Goal: Information Seeking & Learning: Learn about a topic

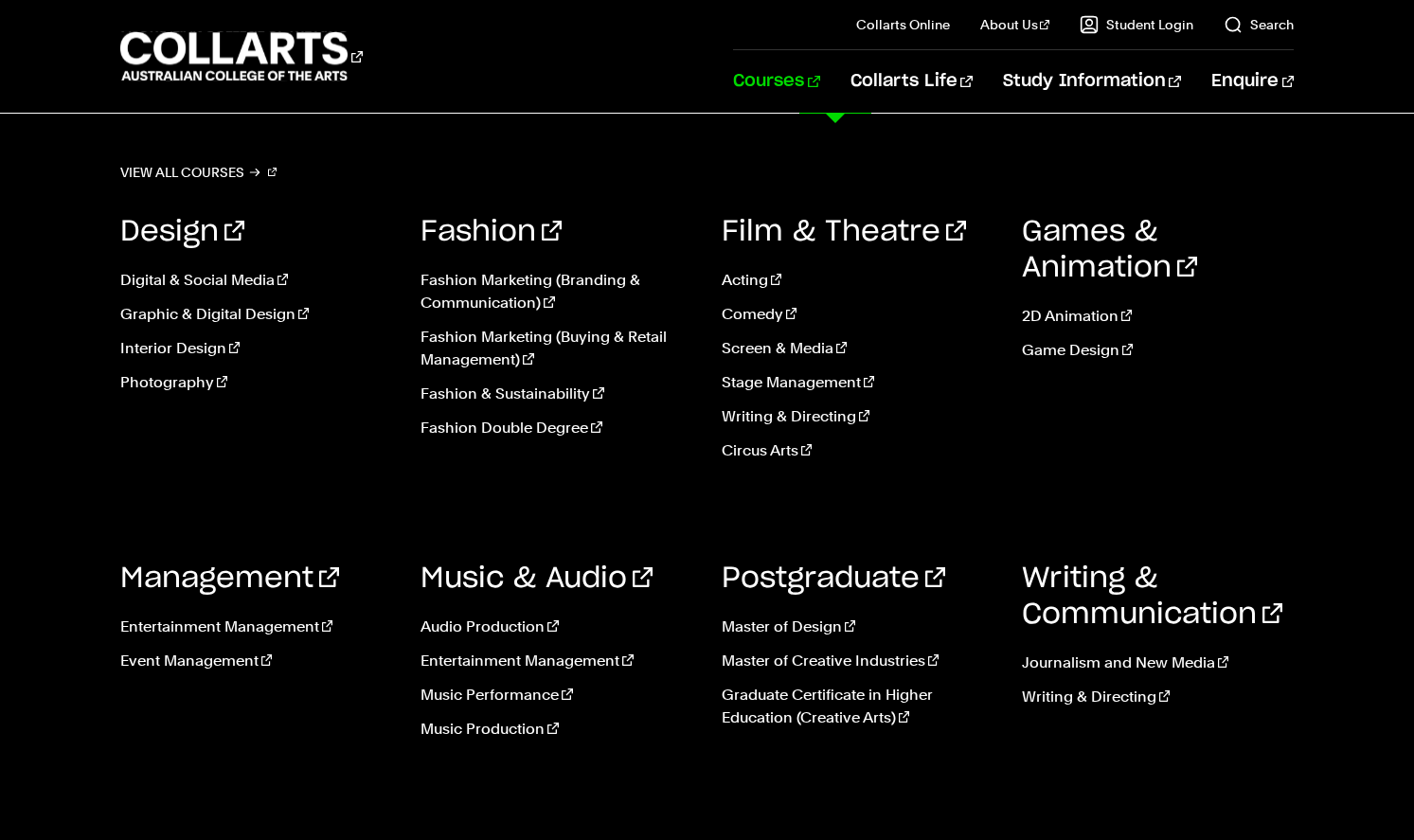
click at [819, 76] on link "Courses" at bounding box center [776, 81] width 86 height 63
click at [488, 395] on link "Fashion & Sustainability" at bounding box center [556, 393] width 272 height 22
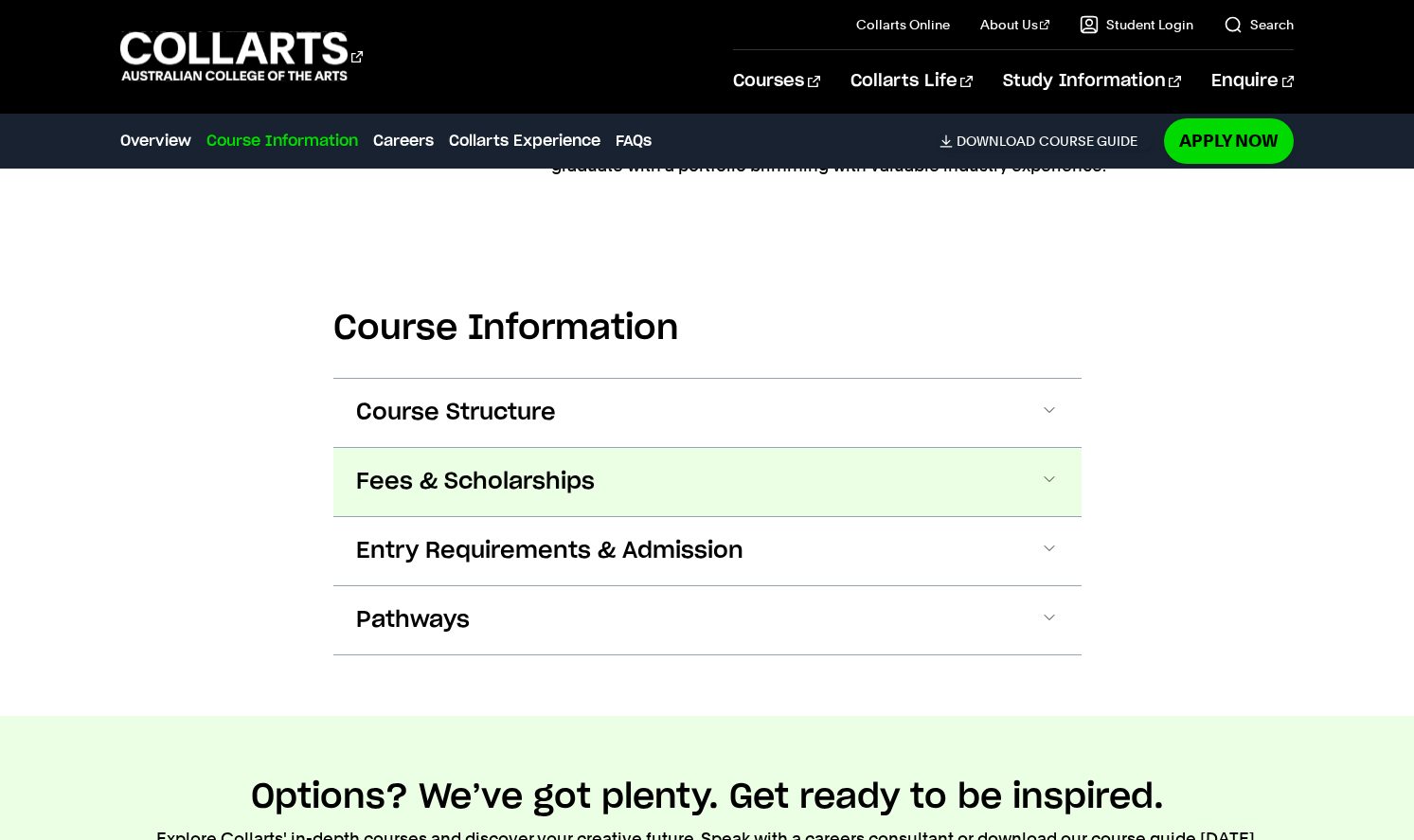
click at [479, 476] on span "Fees & Scholarships" at bounding box center [475, 482] width 239 height 30
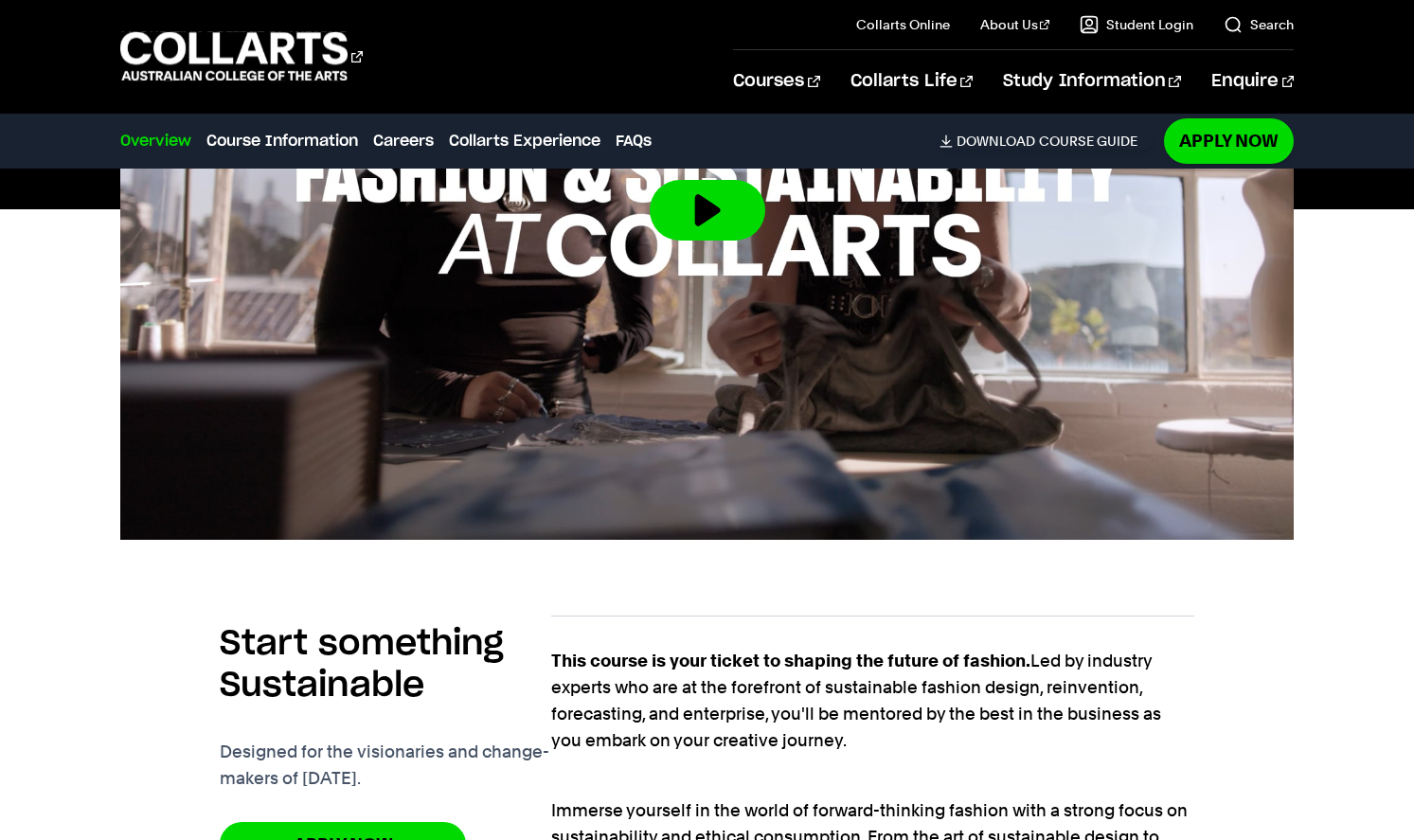
scroll to position [597, 0]
